Goal: Transaction & Acquisition: Purchase product/service

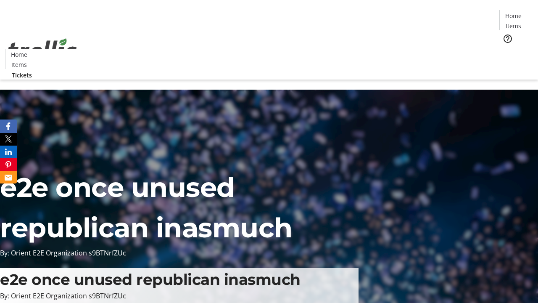
click at [506, 49] on span "Tickets" at bounding box center [516, 53] width 20 height 9
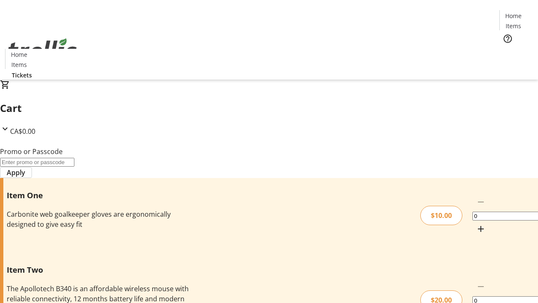
click at [476, 224] on mat-icon "Increment by one" at bounding box center [481, 229] width 10 height 10
type input "1"
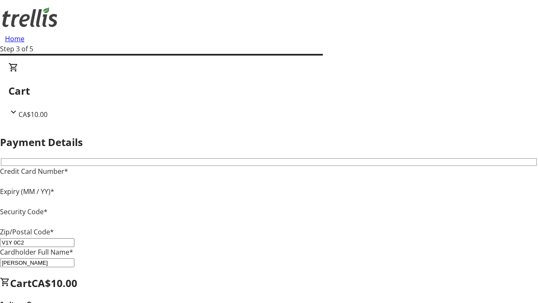
type input "V1Y 0C2"
